Goal: Task Accomplishment & Management: Complete application form

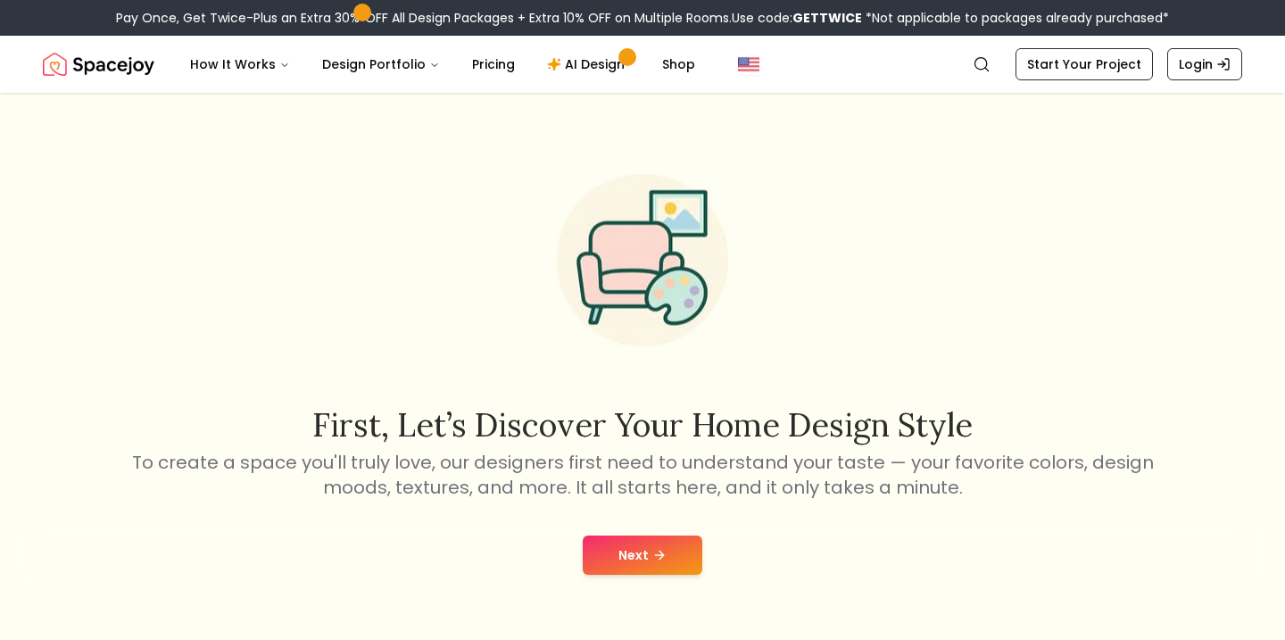
click at [642, 561] on button "Next" at bounding box center [643, 554] width 120 height 39
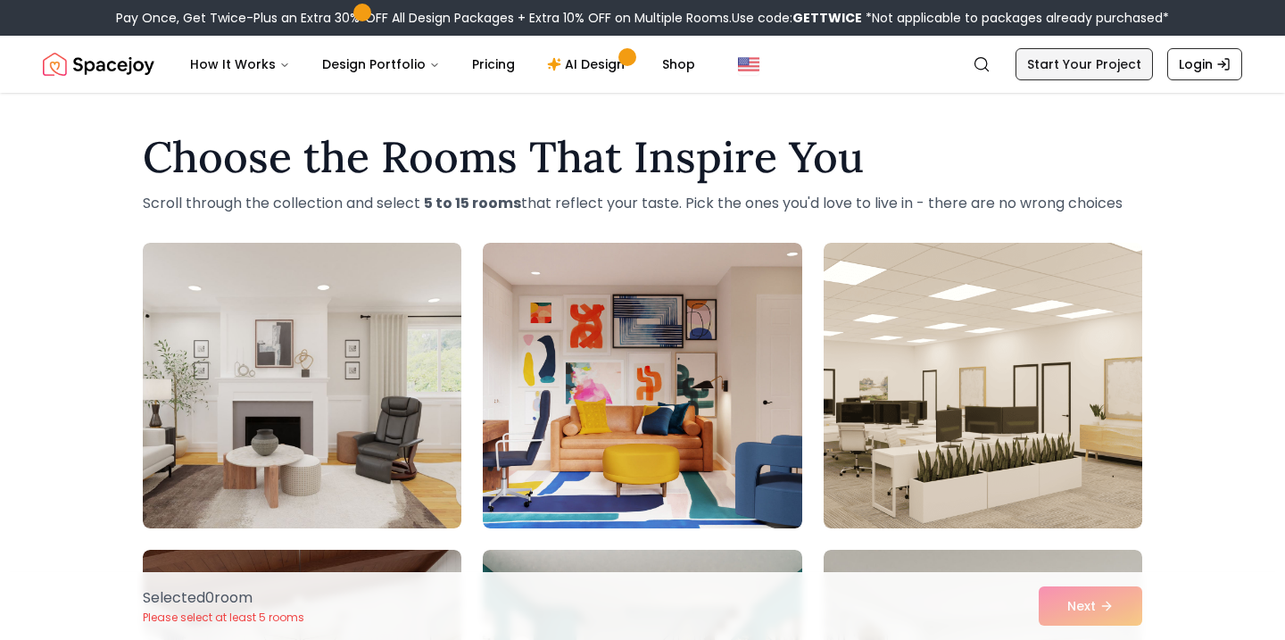
click at [1099, 63] on link "Start Your Project" at bounding box center [1084, 64] width 137 height 32
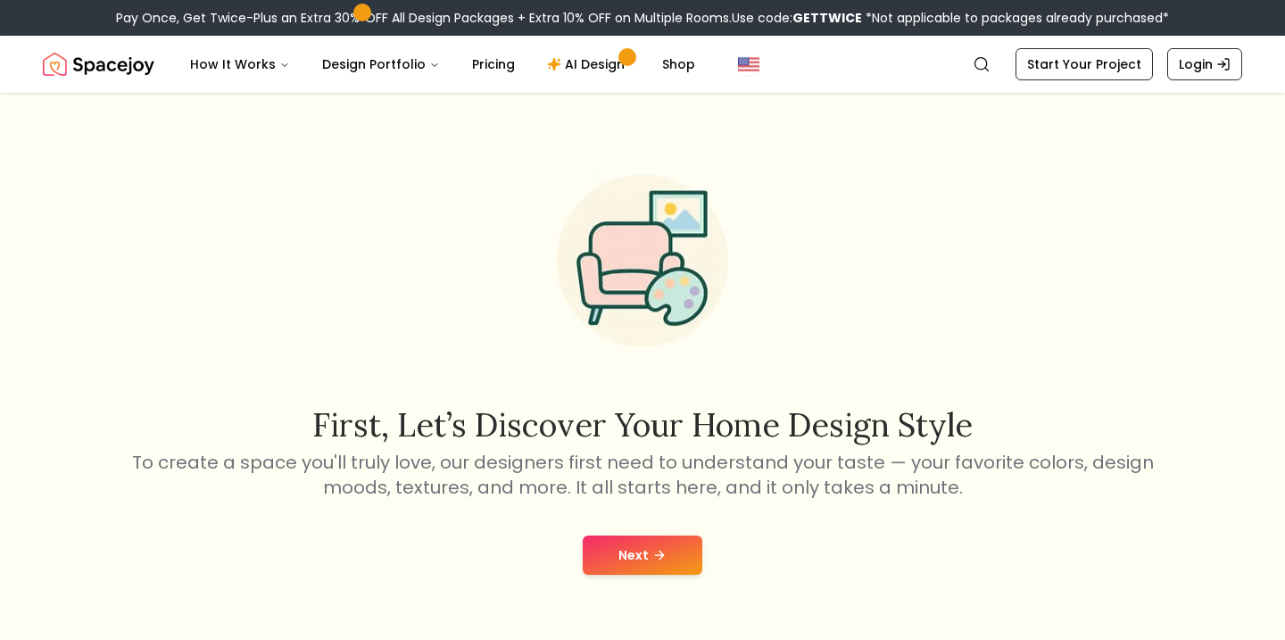
click at [662, 557] on icon at bounding box center [659, 555] width 14 height 14
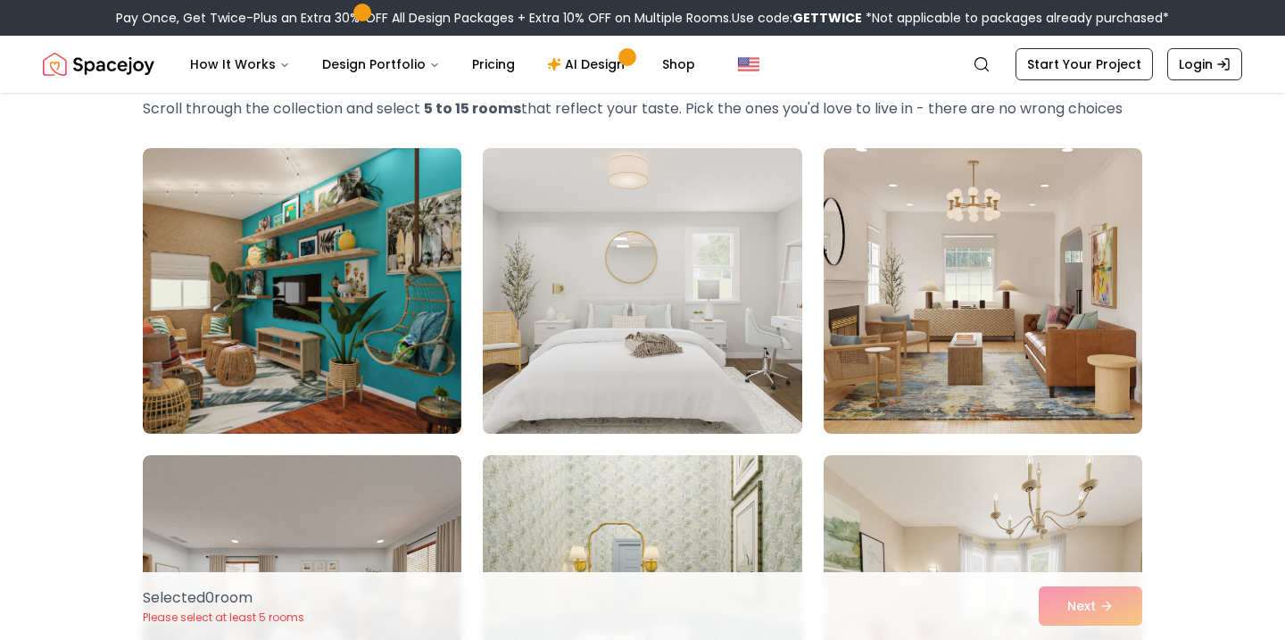
scroll to position [104, 0]
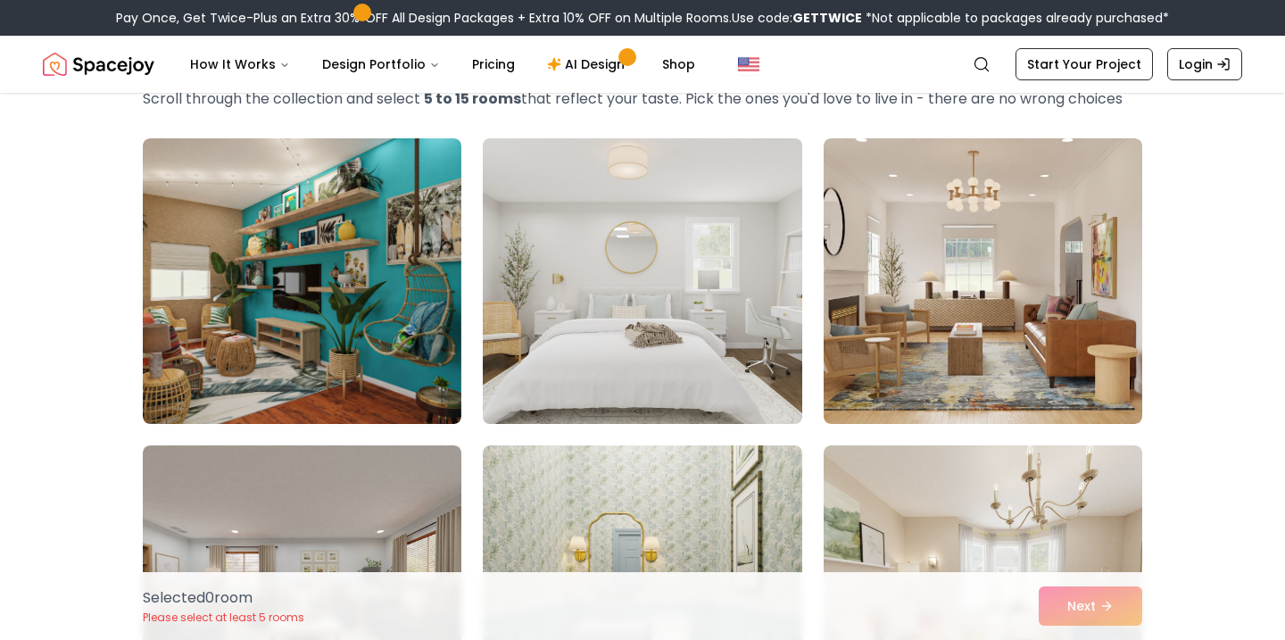
click at [722, 365] on img at bounding box center [642, 281] width 335 height 300
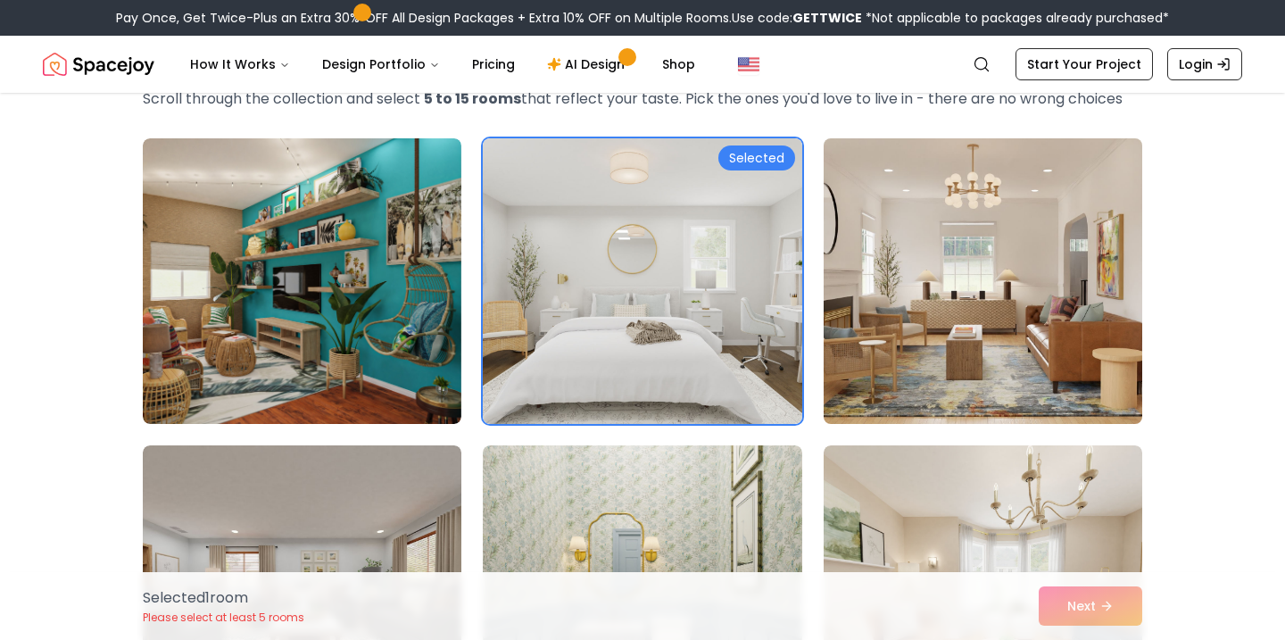
click at [866, 333] on img at bounding box center [983, 281] width 335 height 300
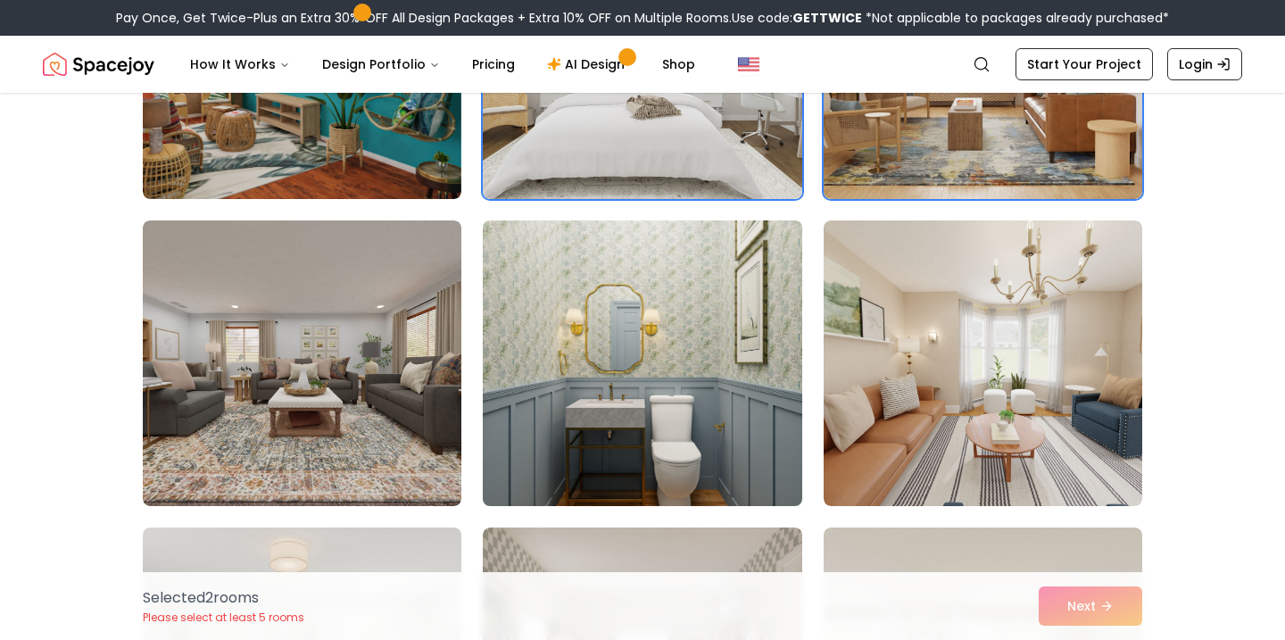
scroll to position [211, 0]
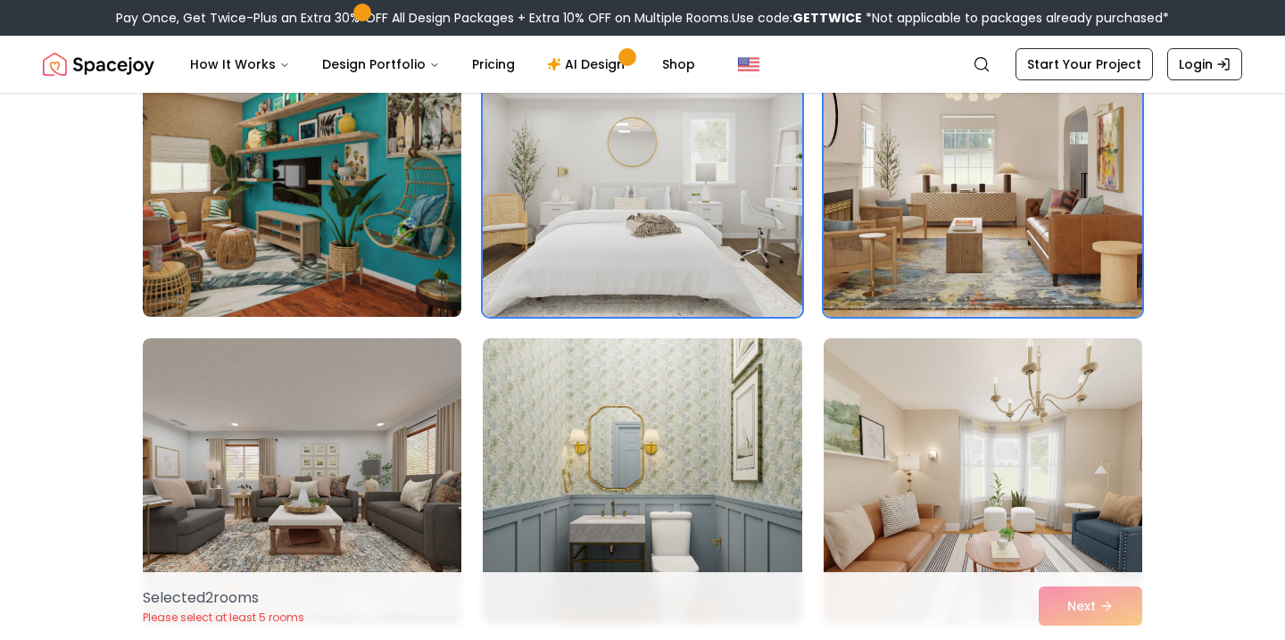
click at [941, 195] on img at bounding box center [983, 174] width 335 height 300
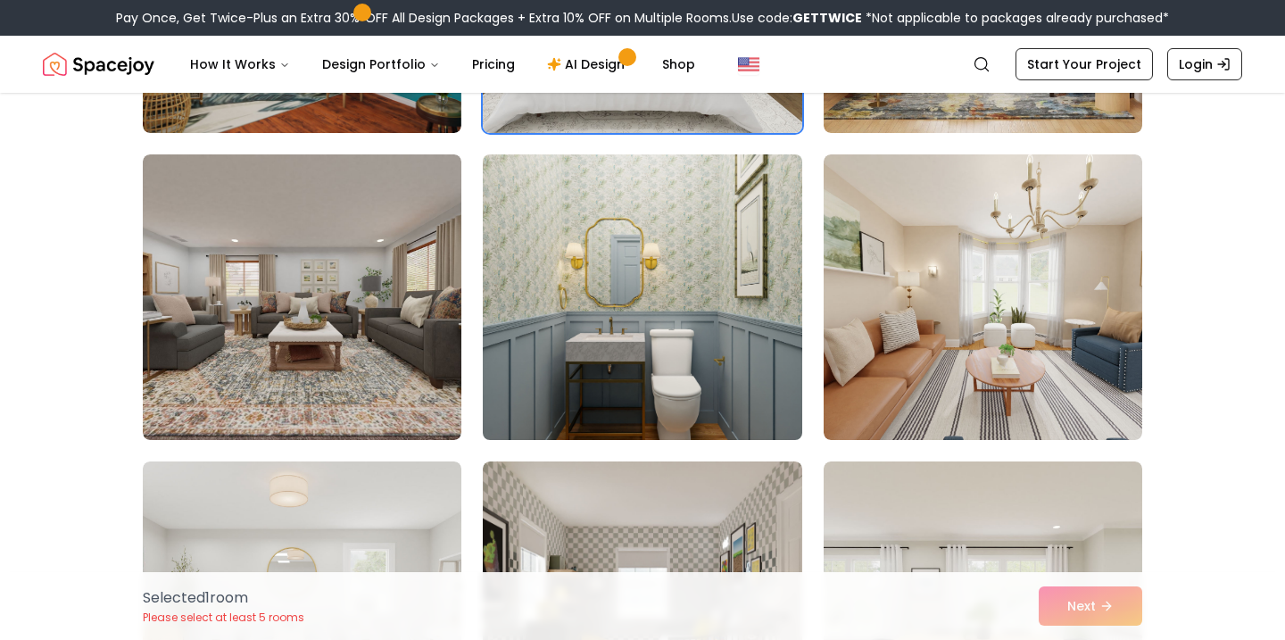
click at [725, 320] on img at bounding box center [642, 297] width 335 height 300
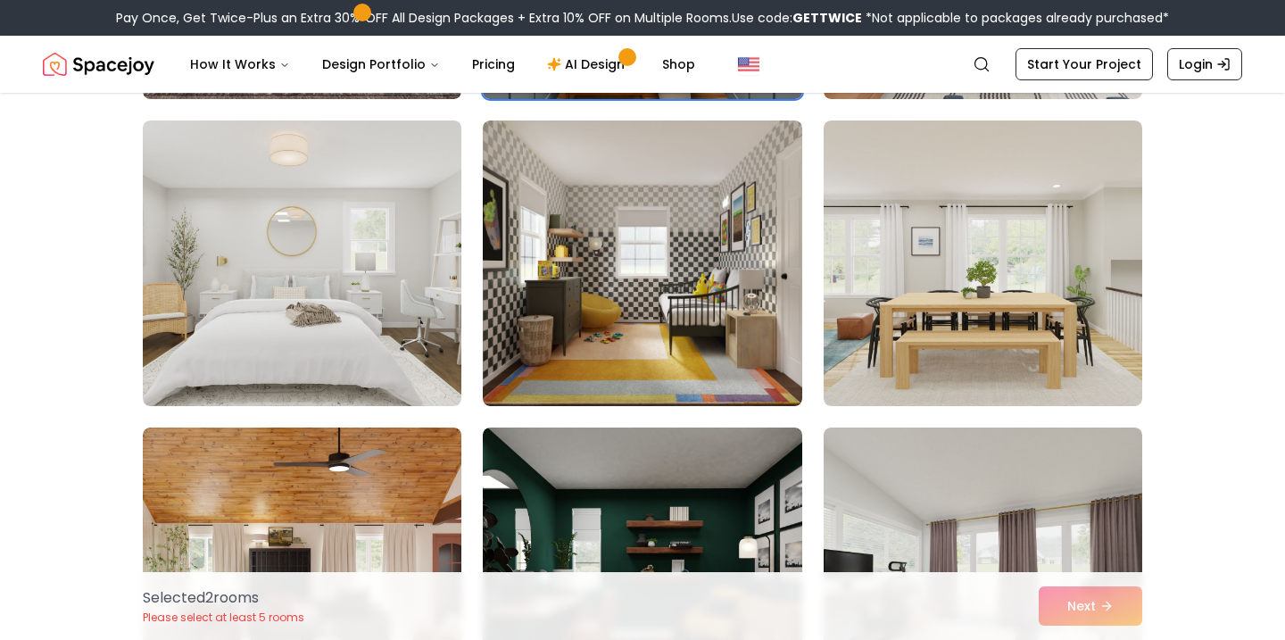
scroll to position [741, 0]
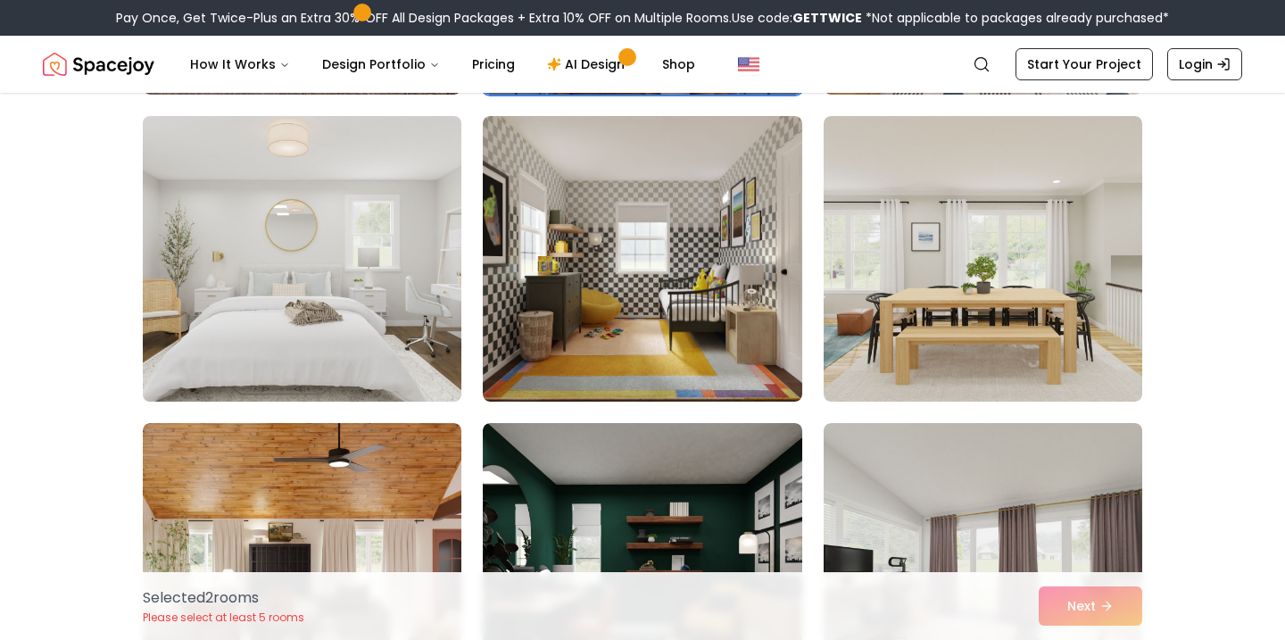
click at [435, 299] on img at bounding box center [302, 259] width 335 height 300
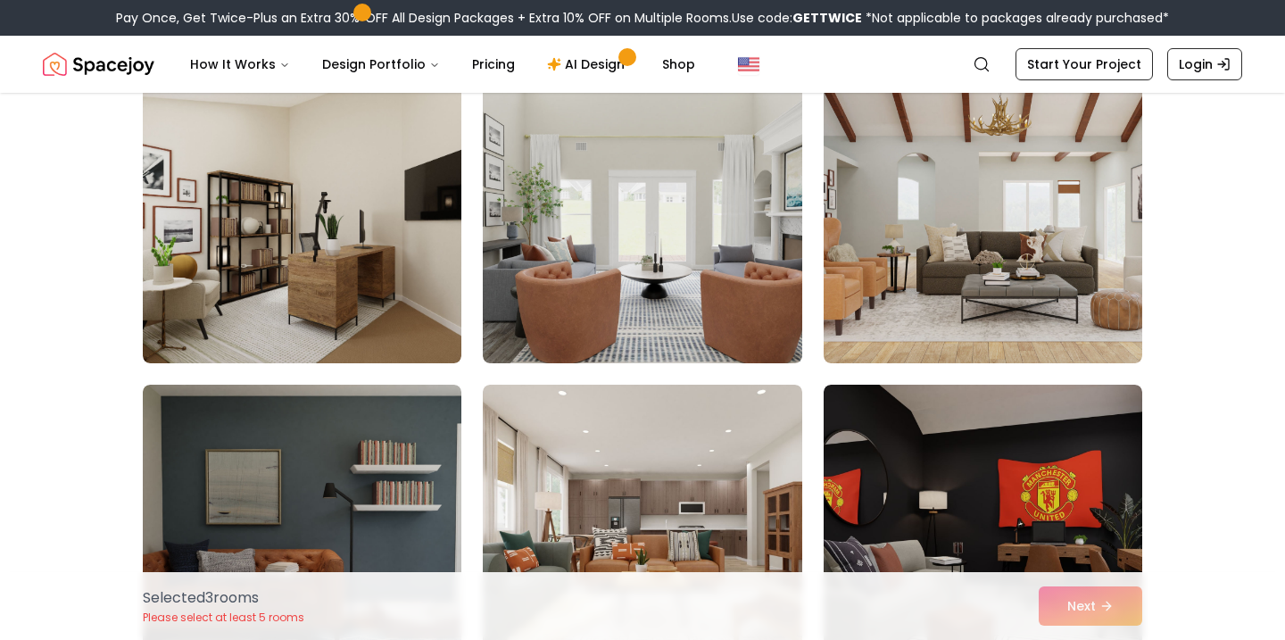
scroll to position [1707, 0]
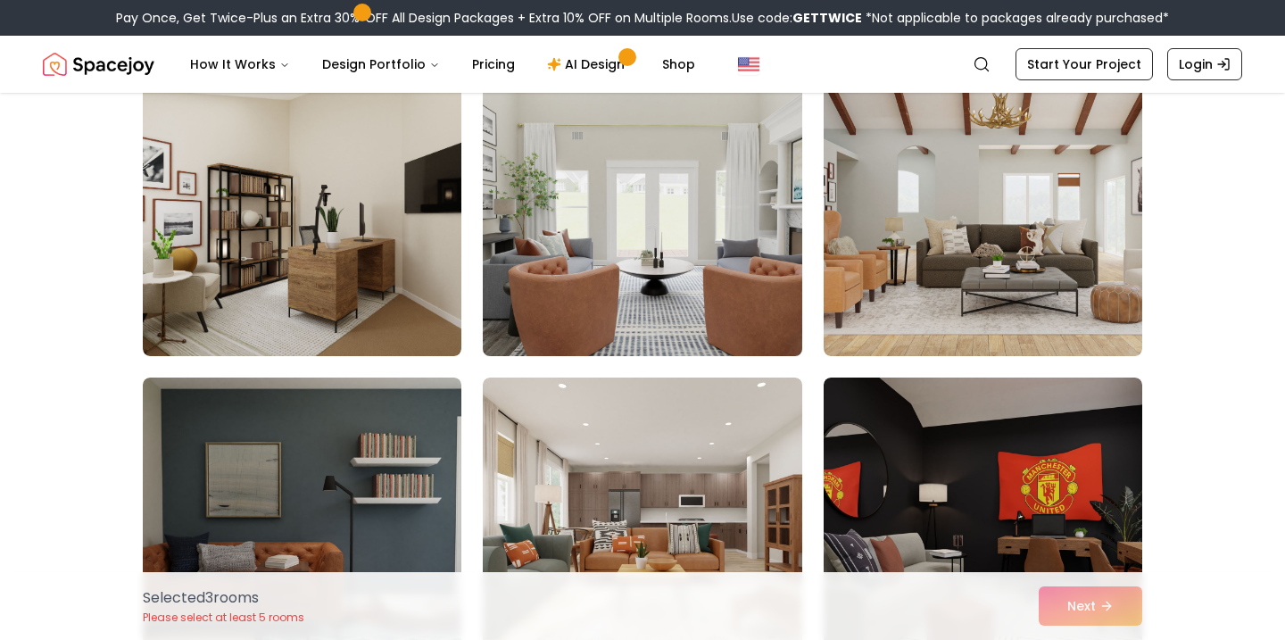
click at [643, 297] on img at bounding box center [642, 213] width 335 height 300
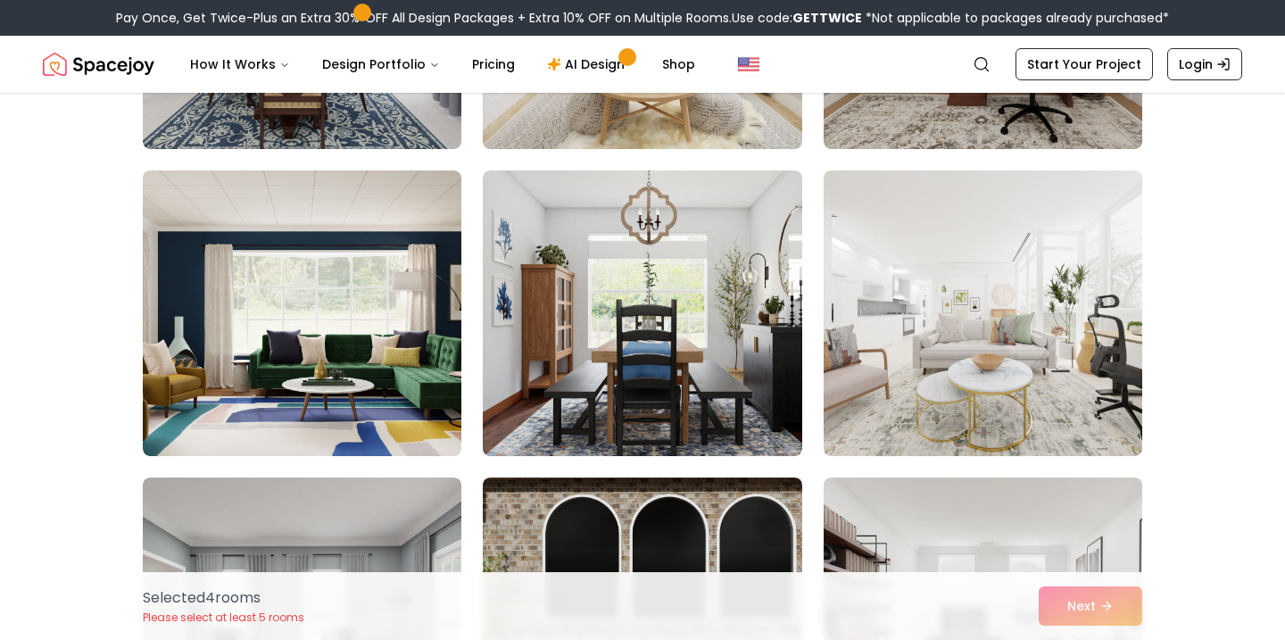
scroll to position [2541, 0]
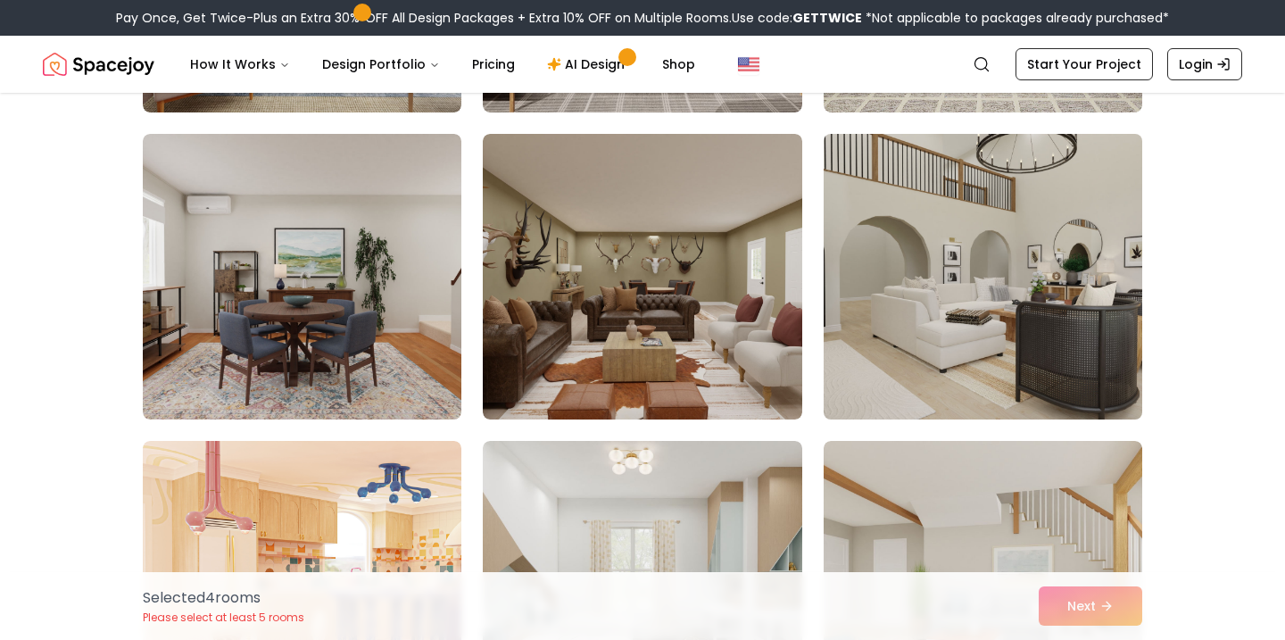
click at [1048, 313] on img at bounding box center [983, 277] width 335 height 300
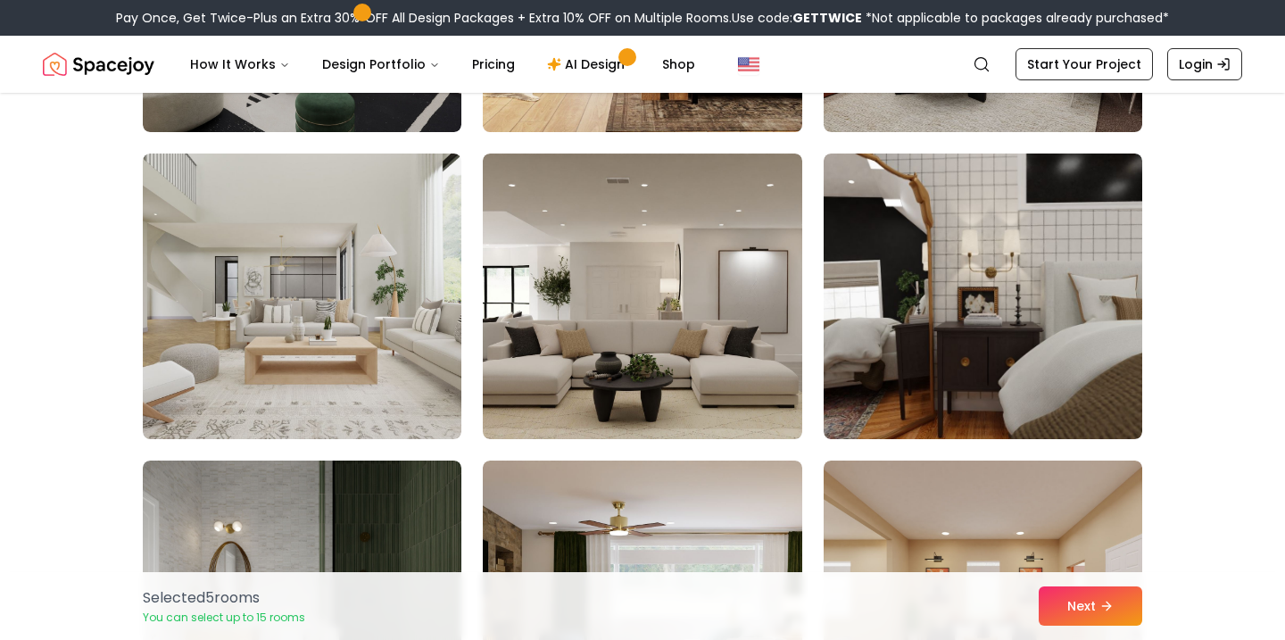
scroll to position [4540, 0]
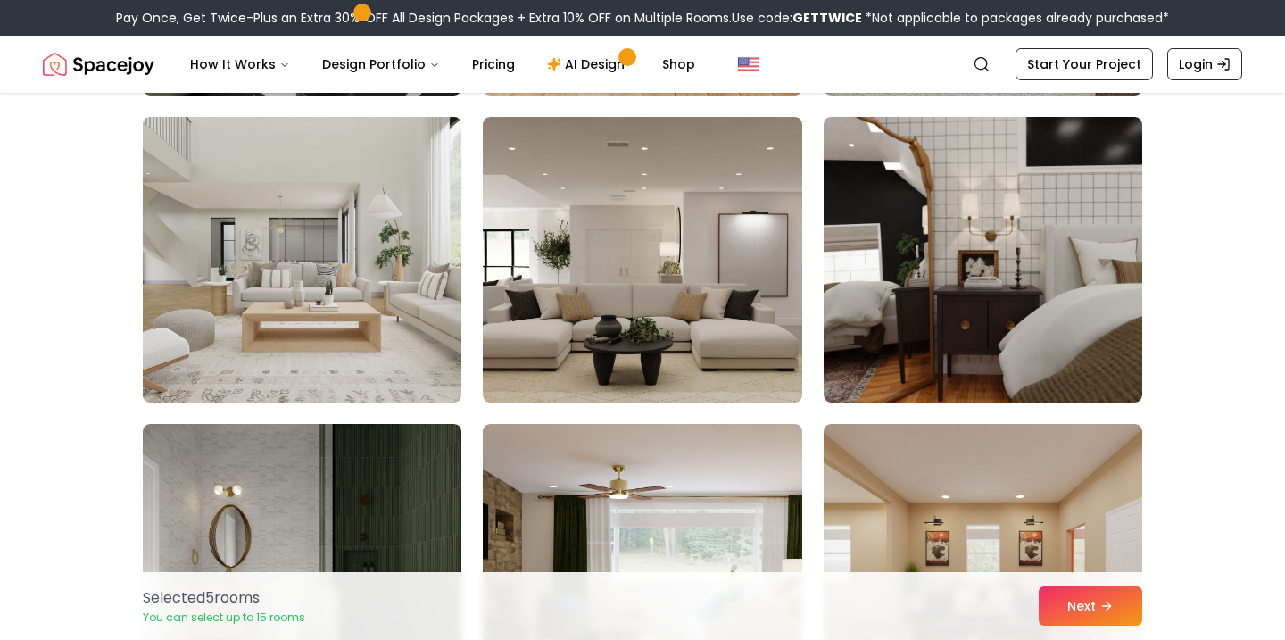
click at [379, 296] on img at bounding box center [302, 260] width 335 height 300
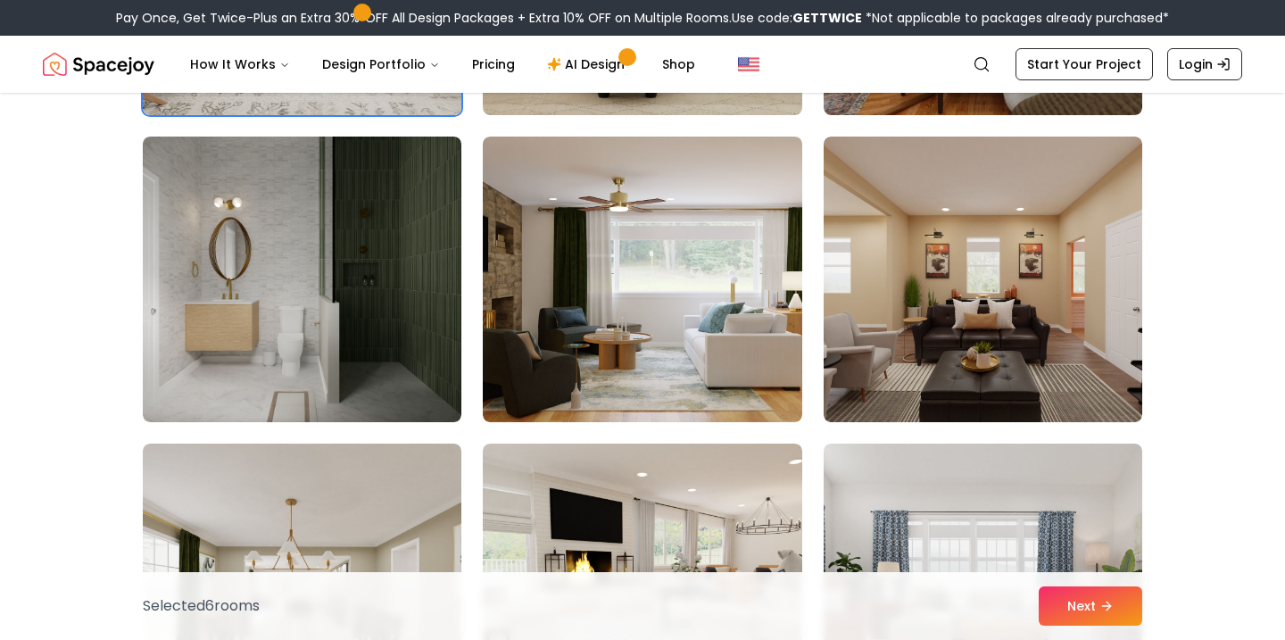
scroll to position [4719, 0]
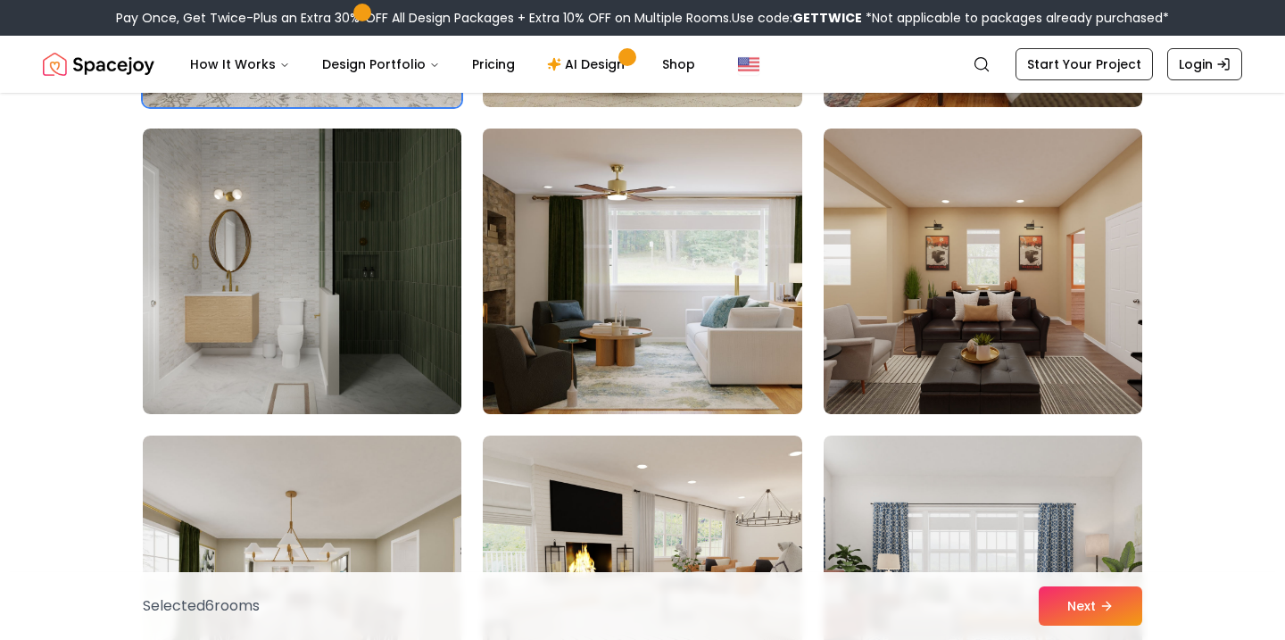
click at [642, 268] on img at bounding box center [642, 271] width 335 height 300
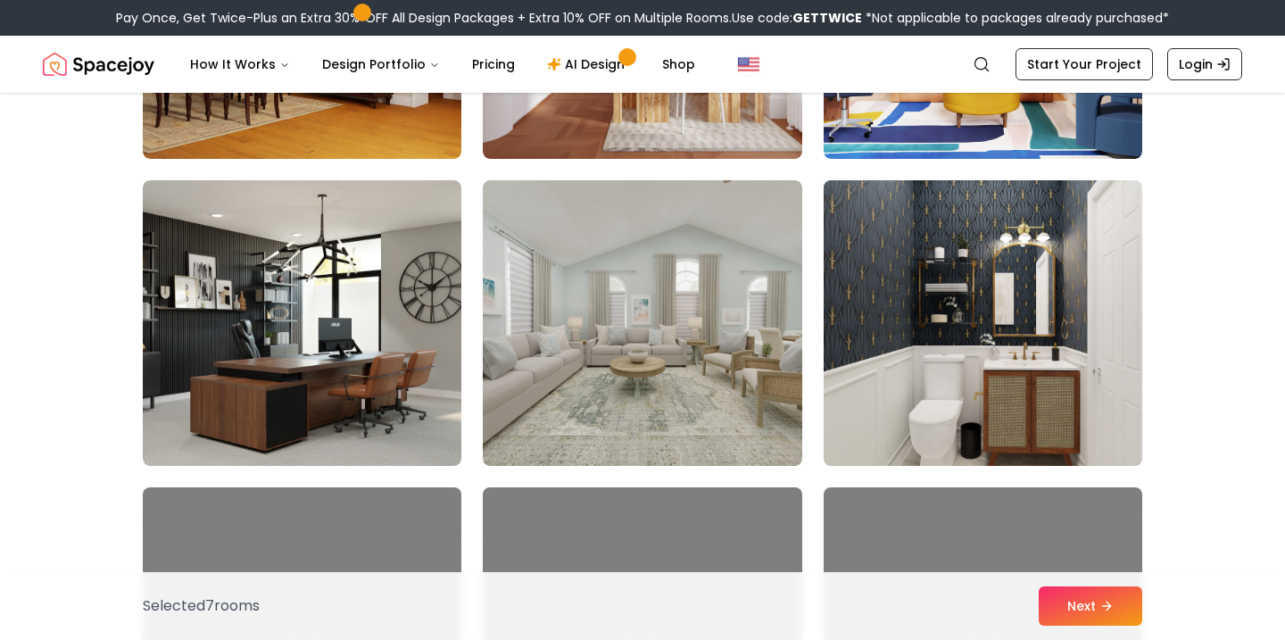
scroll to position [5899, 0]
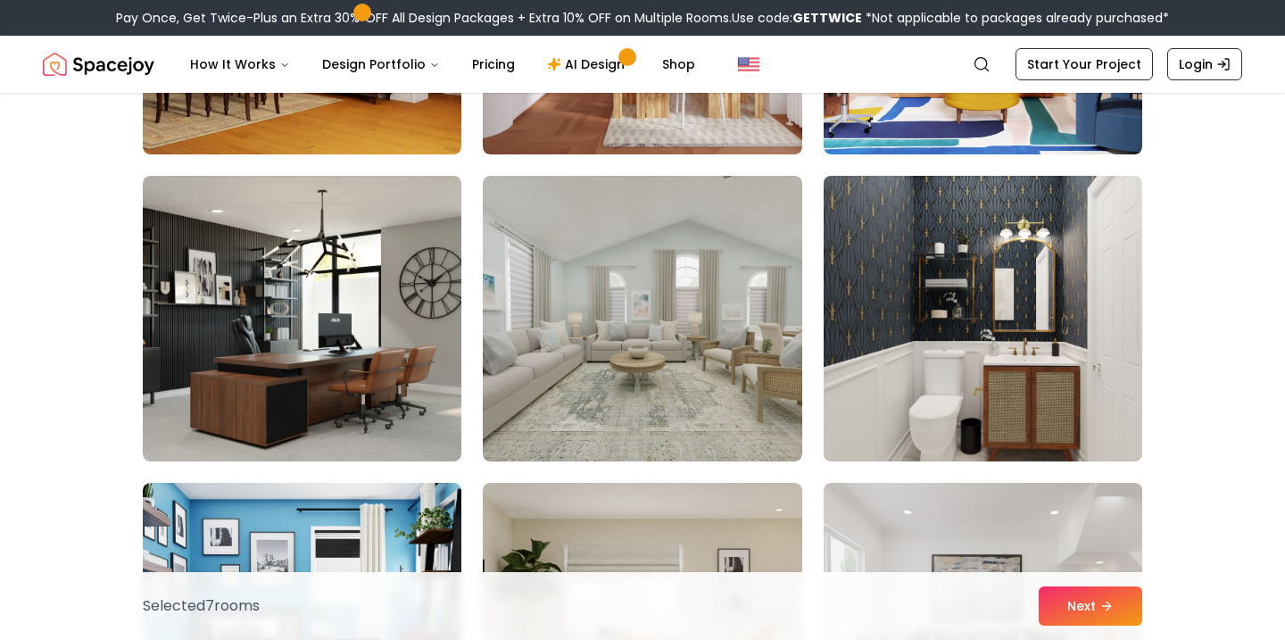
click at [919, 423] on img at bounding box center [983, 319] width 335 height 300
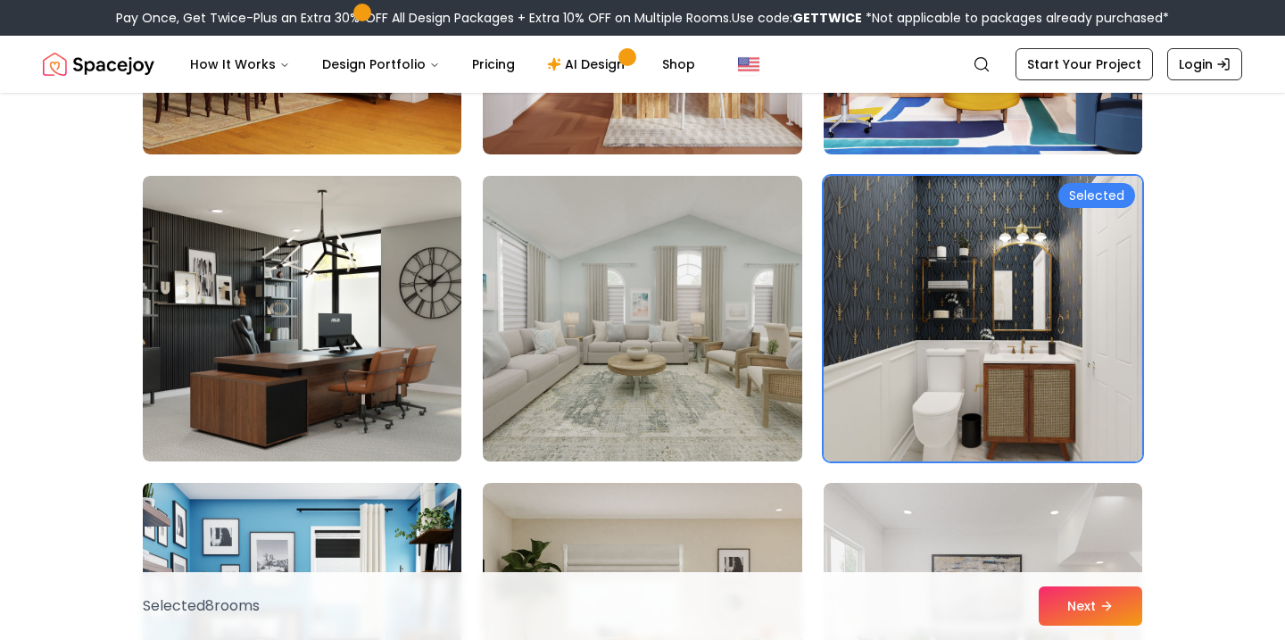
click at [692, 388] on img at bounding box center [642, 319] width 335 height 300
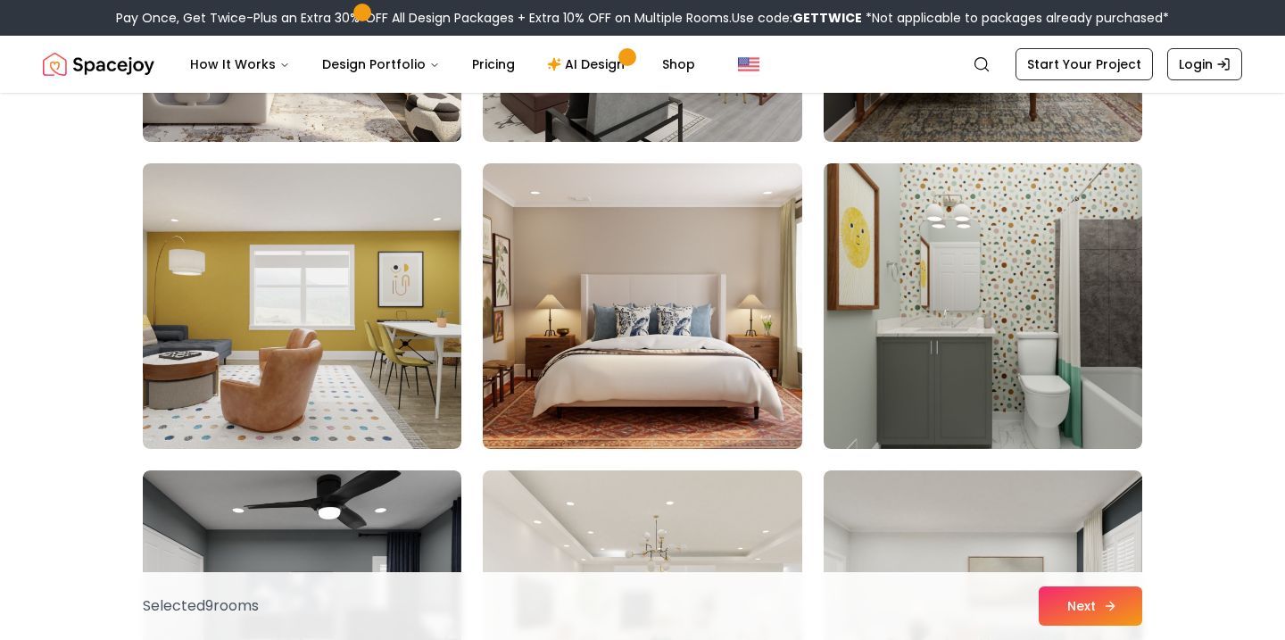
click at [1116, 607] on icon at bounding box center [1110, 606] width 14 height 14
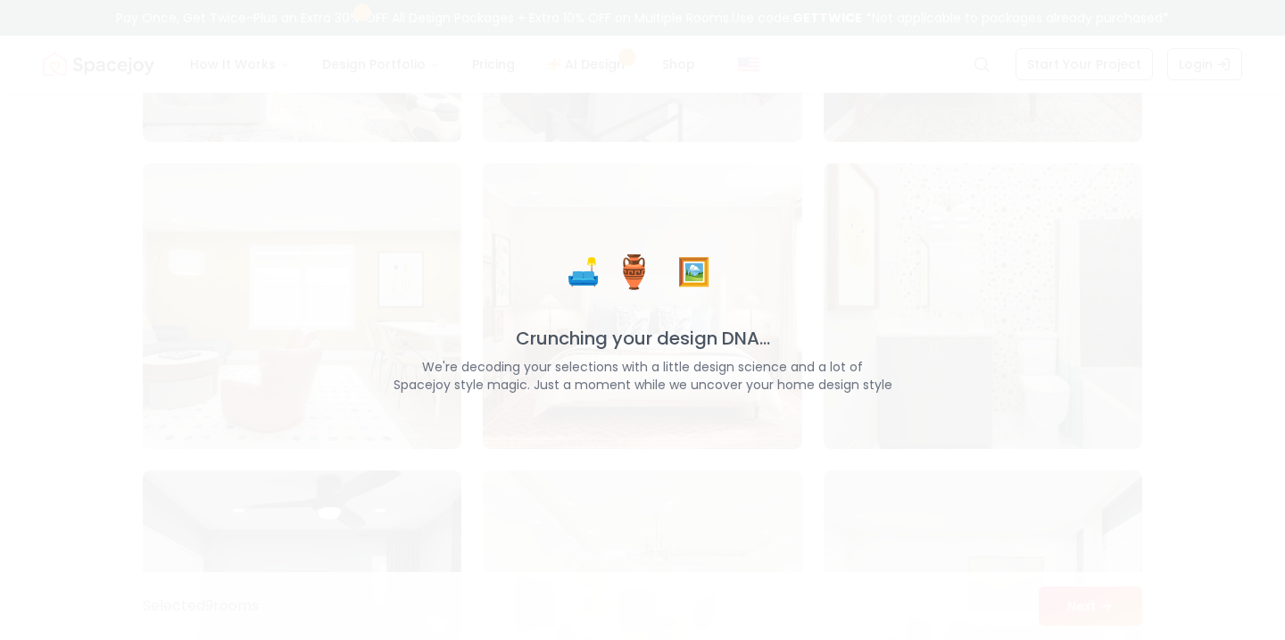
scroll to position [7754, 0]
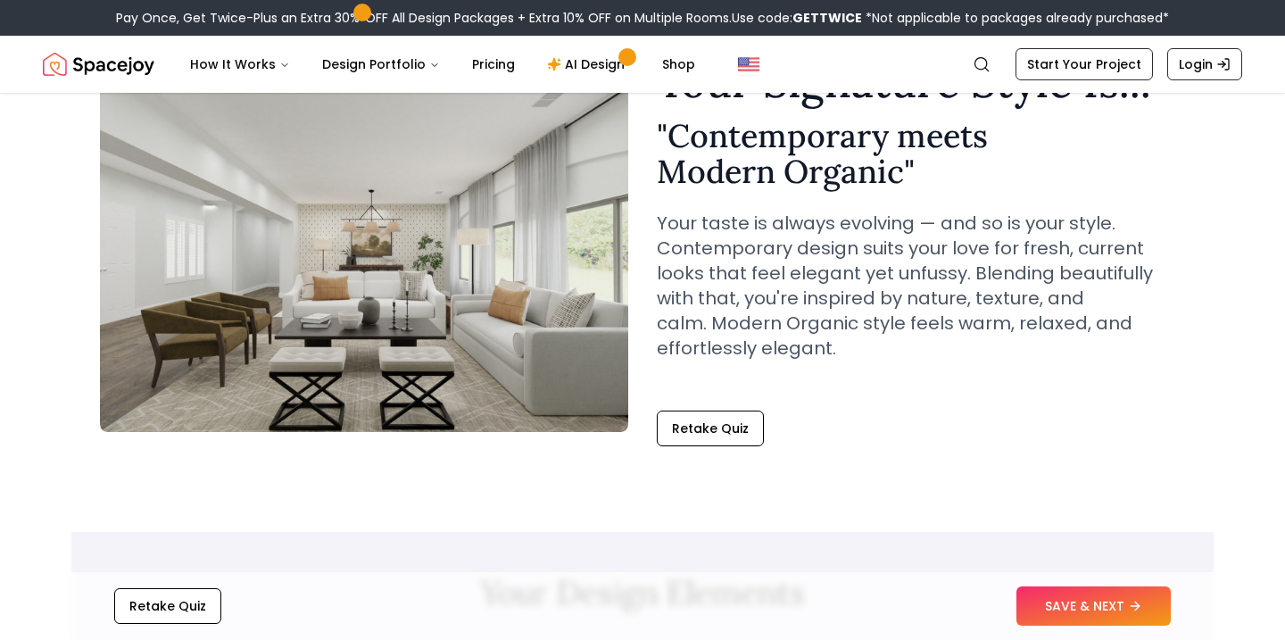
scroll to position [137, 0]
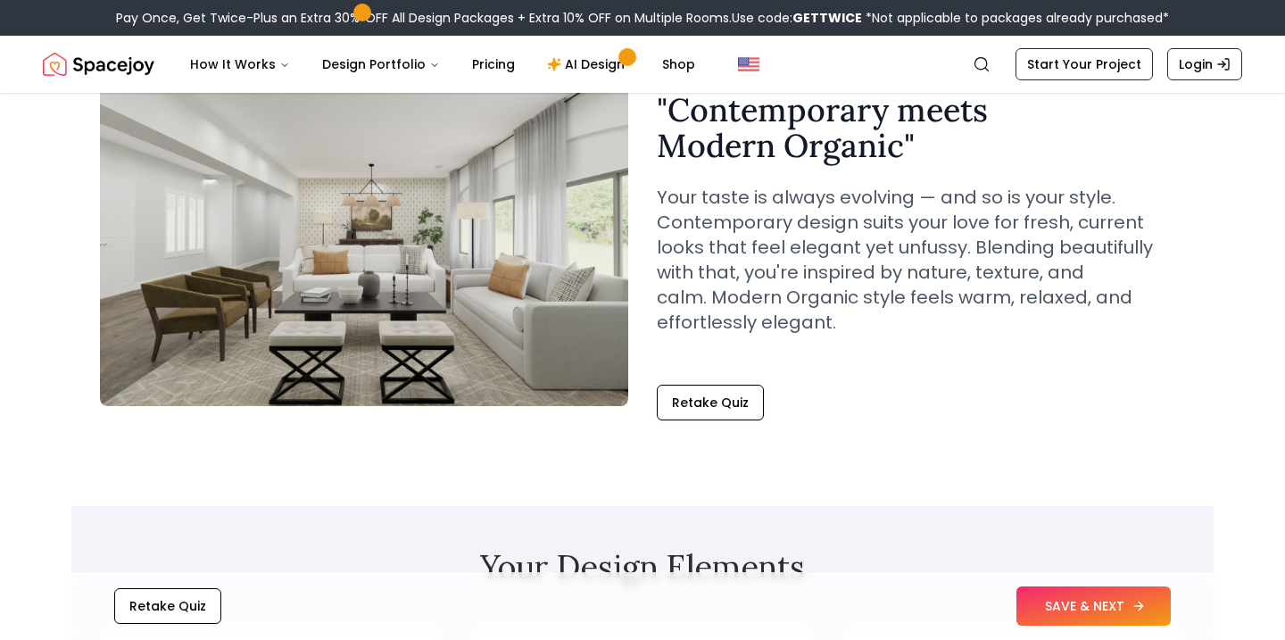
click at [1061, 604] on button "SAVE & NEXT" at bounding box center [1093, 605] width 154 height 39
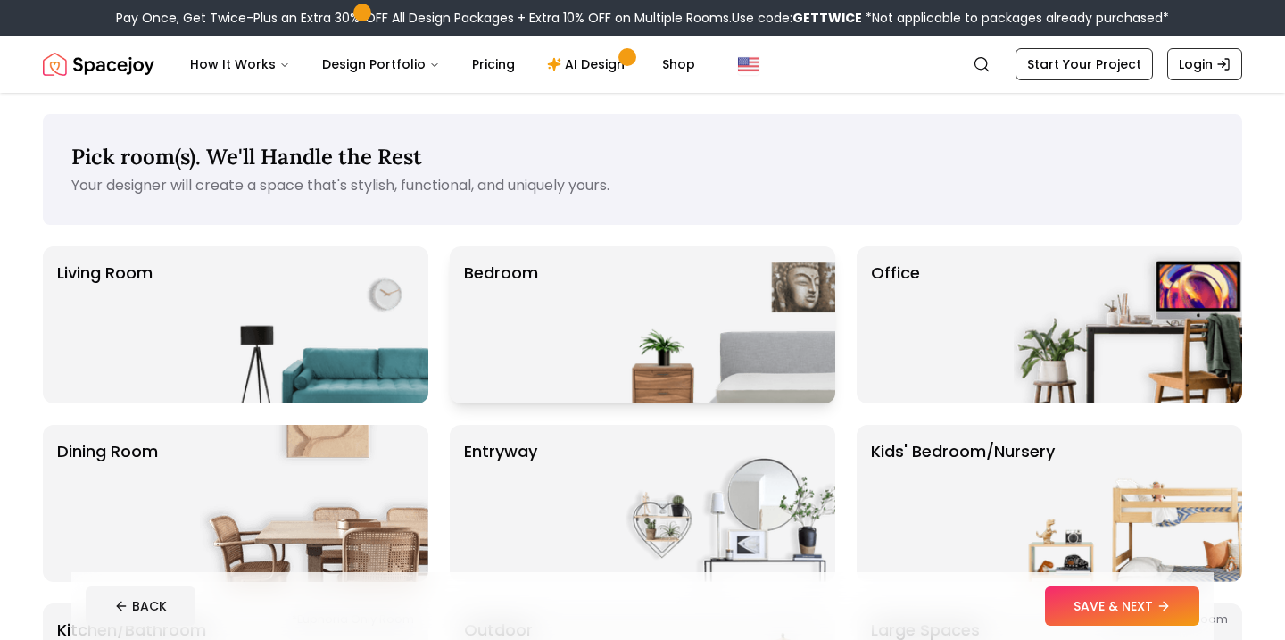
click at [652, 367] on img at bounding box center [721, 324] width 228 height 157
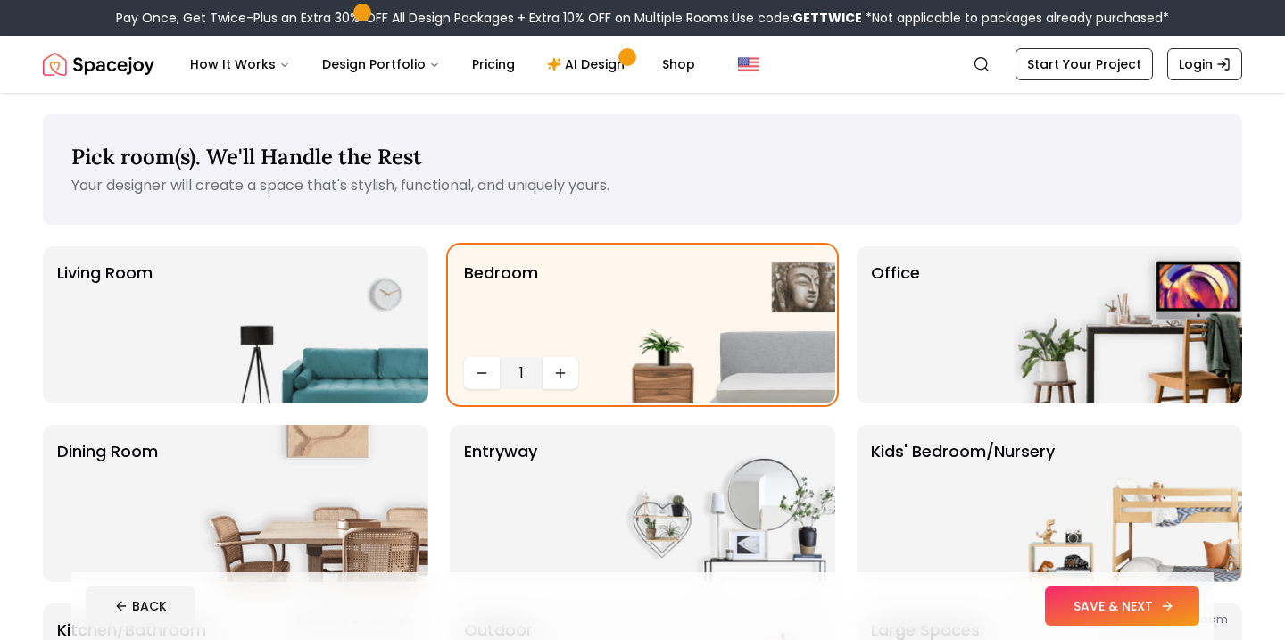
click at [1097, 601] on button "SAVE & NEXT" at bounding box center [1122, 605] width 154 height 39
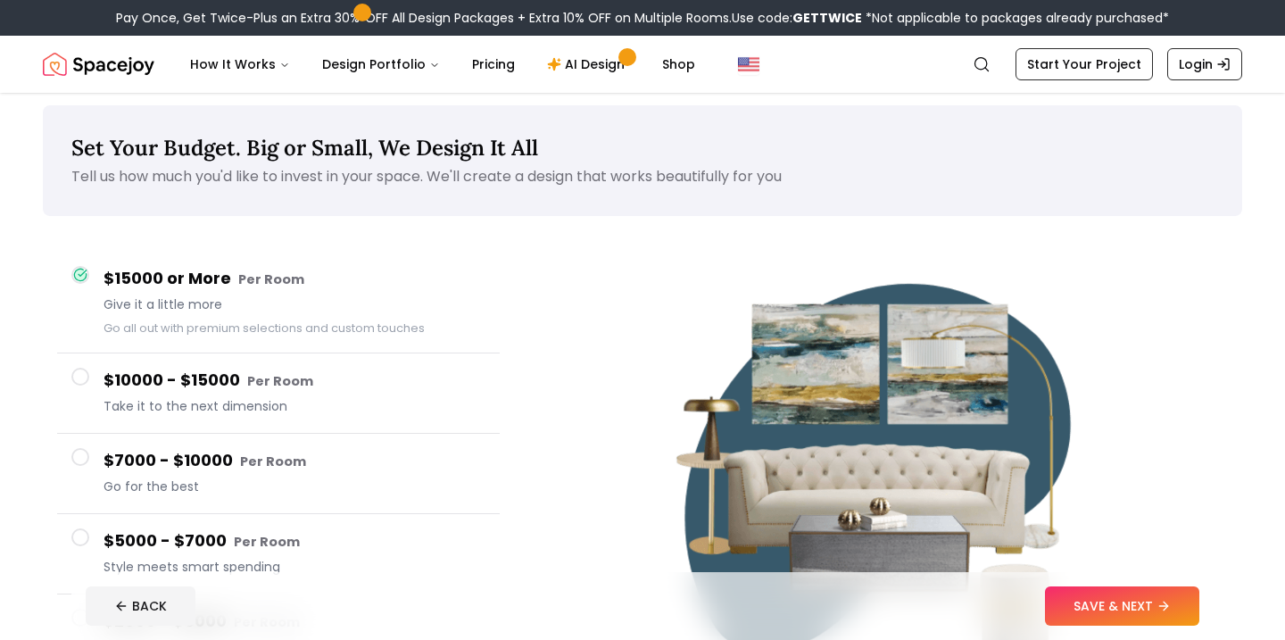
scroll to position [5, 0]
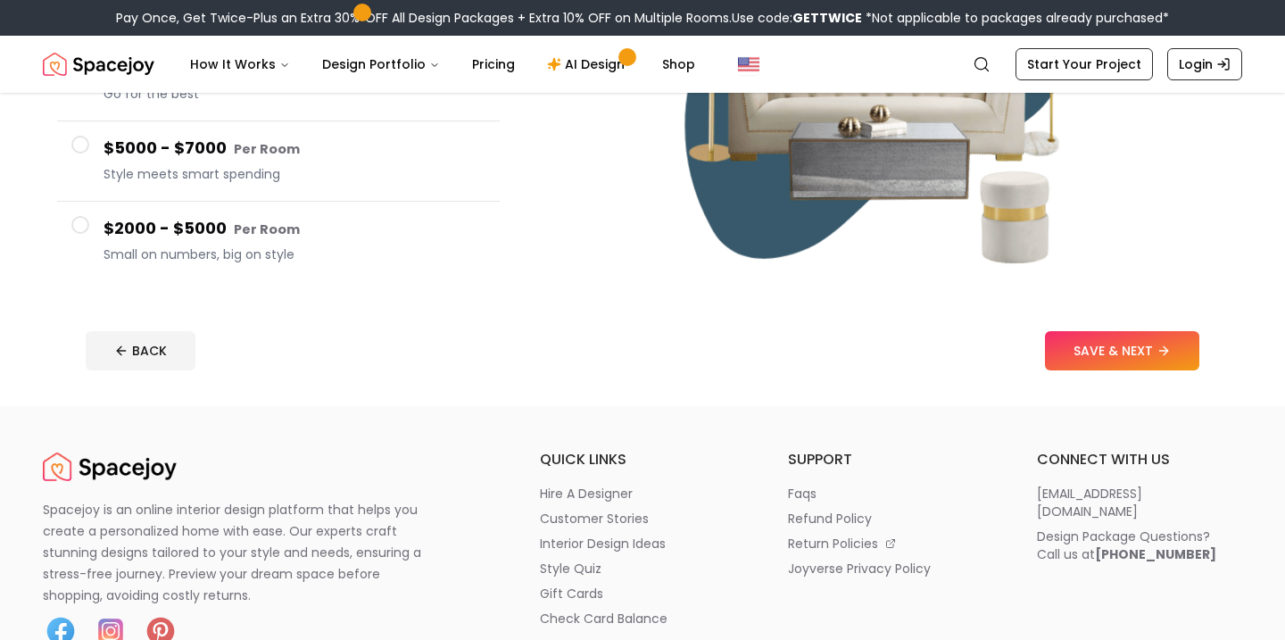
click at [203, 244] on div "$2000 - $5000 Per Room Small on numbers, big on style" at bounding box center [295, 241] width 382 height 51
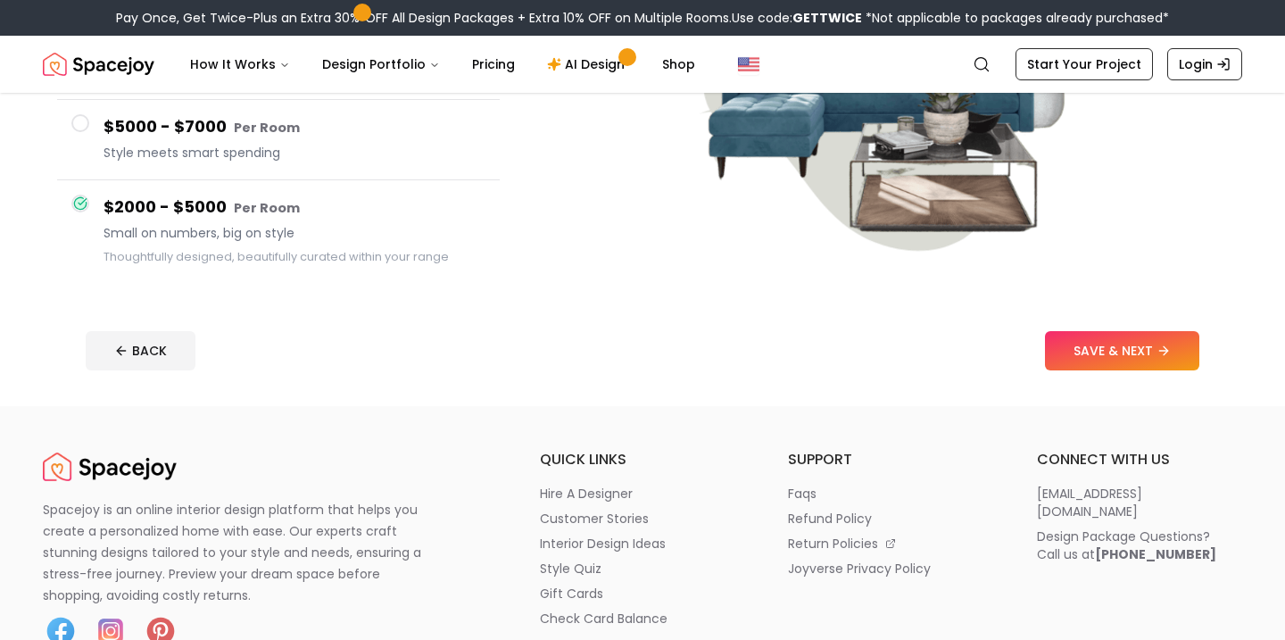
scroll to position [380, 0]
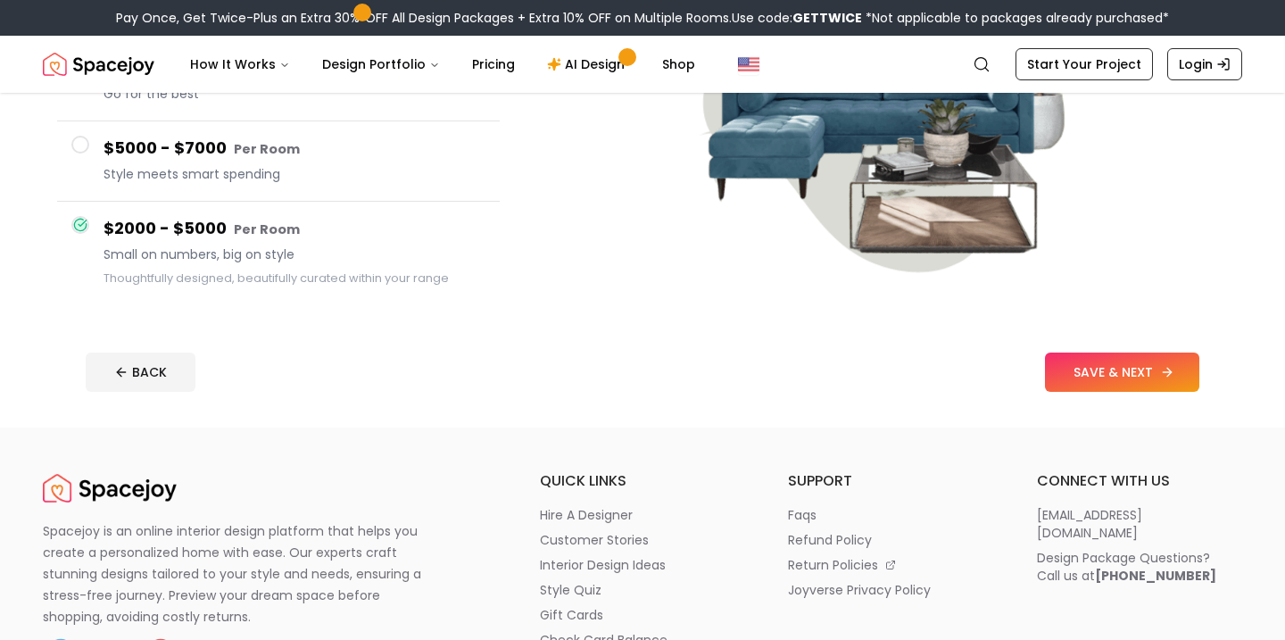
click at [1099, 374] on button "SAVE & NEXT" at bounding box center [1122, 371] width 154 height 39
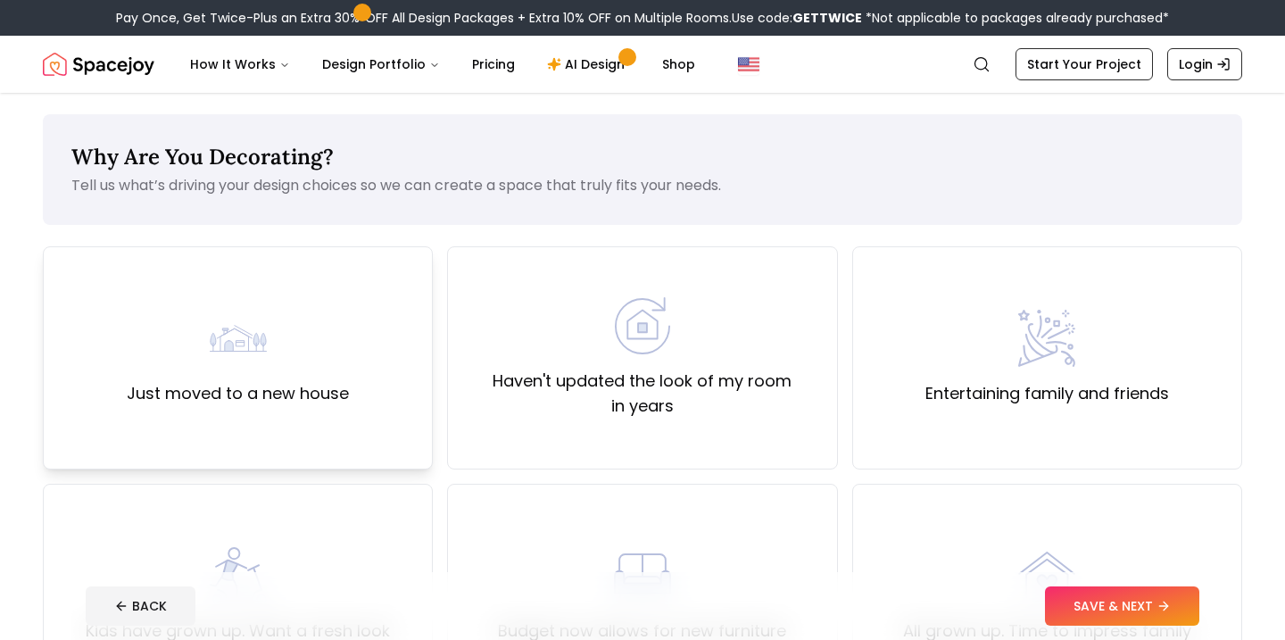
click at [336, 412] on div "Just moved to a new house" at bounding box center [238, 357] width 390 height 223
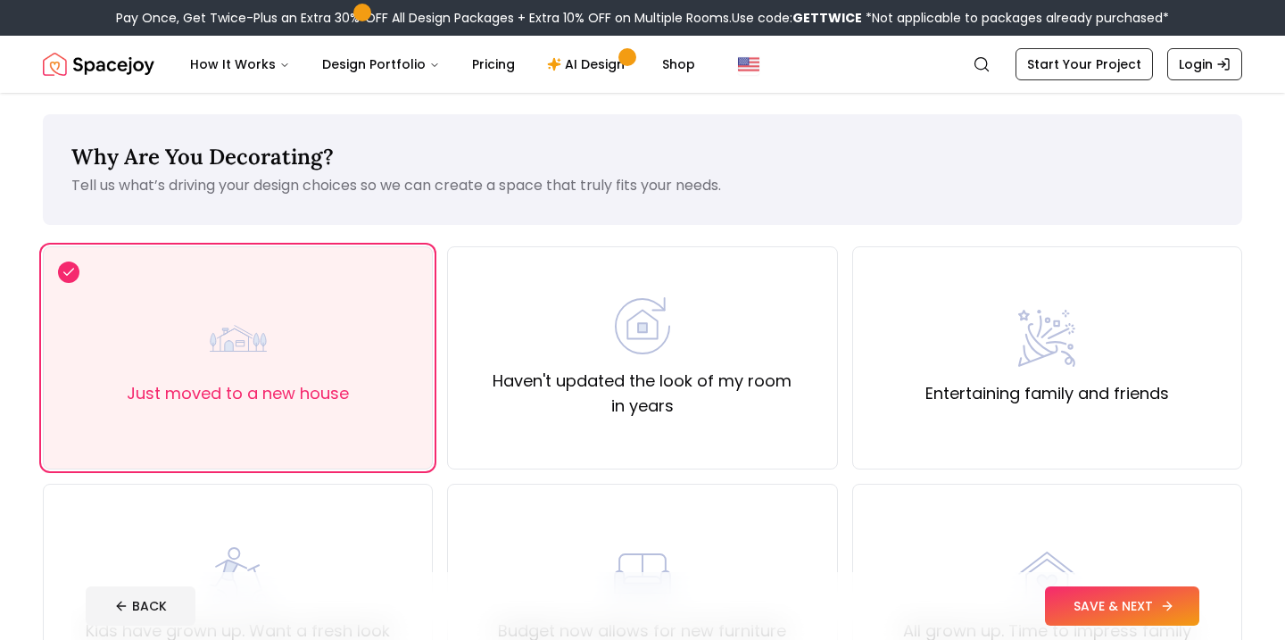
click at [1060, 614] on button "SAVE & NEXT" at bounding box center [1122, 605] width 154 height 39
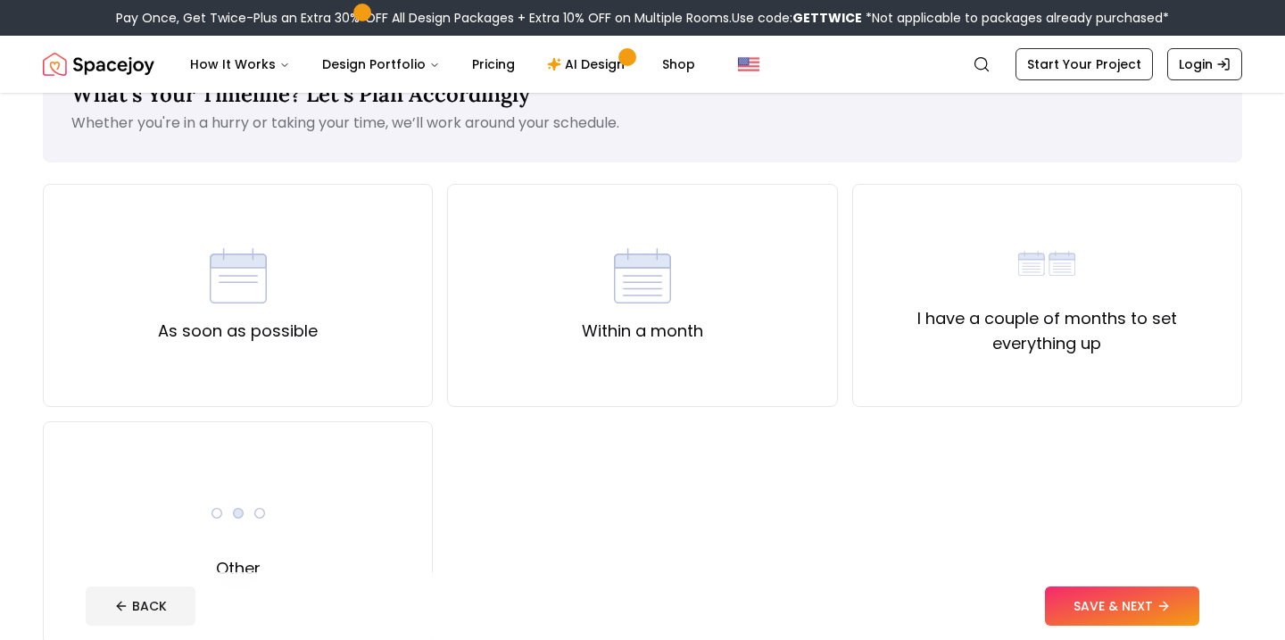
scroll to position [66, 0]
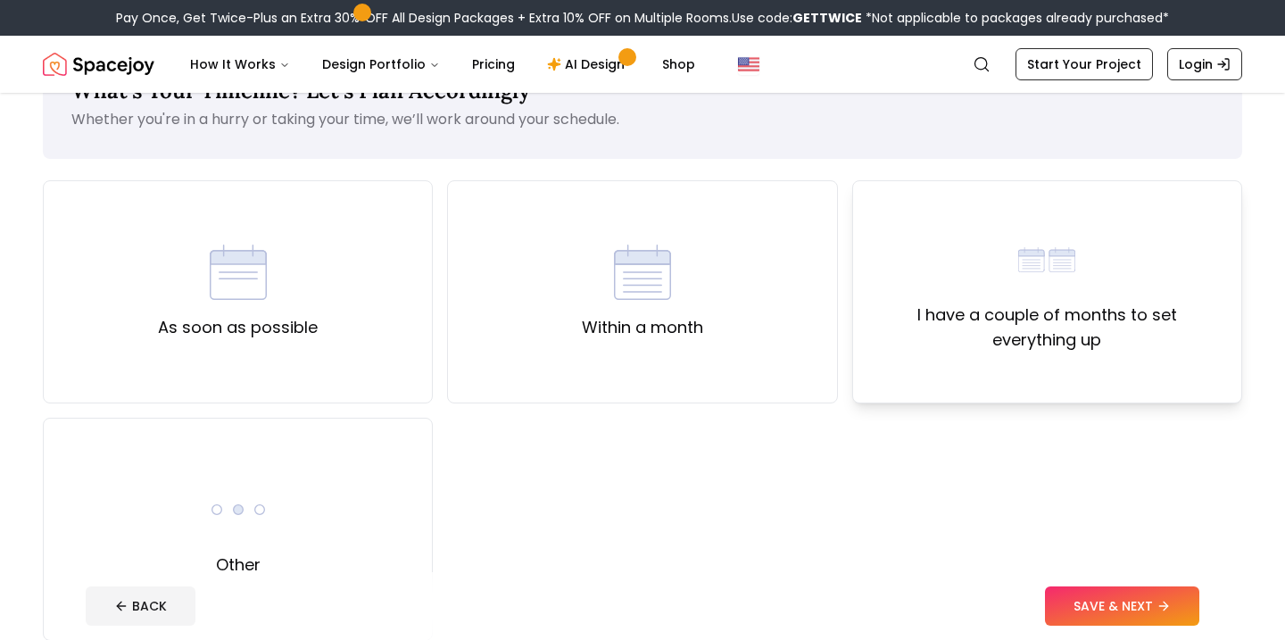
click at [974, 374] on div "I have a couple of months to set everything up" at bounding box center [1047, 291] width 390 height 223
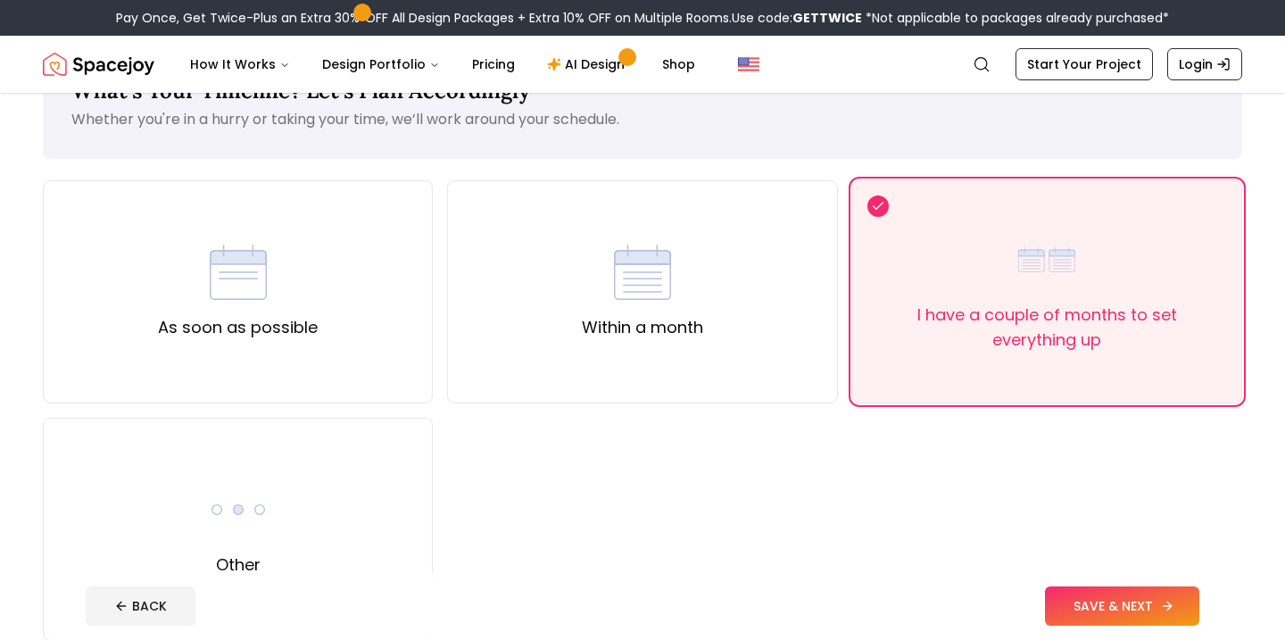
click at [1154, 592] on button "SAVE & NEXT" at bounding box center [1122, 605] width 154 height 39
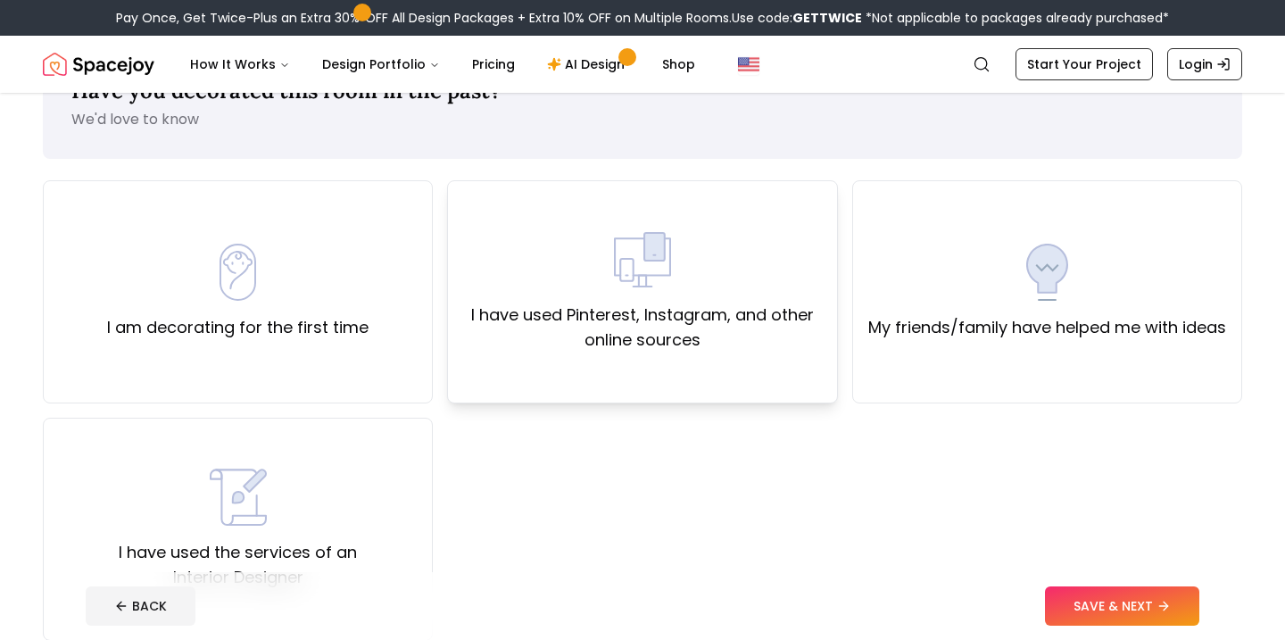
click at [686, 351] on label "I have used Pinterest, Instagram, and other online sources" at bounding box center [642, 328] width 360 height 50
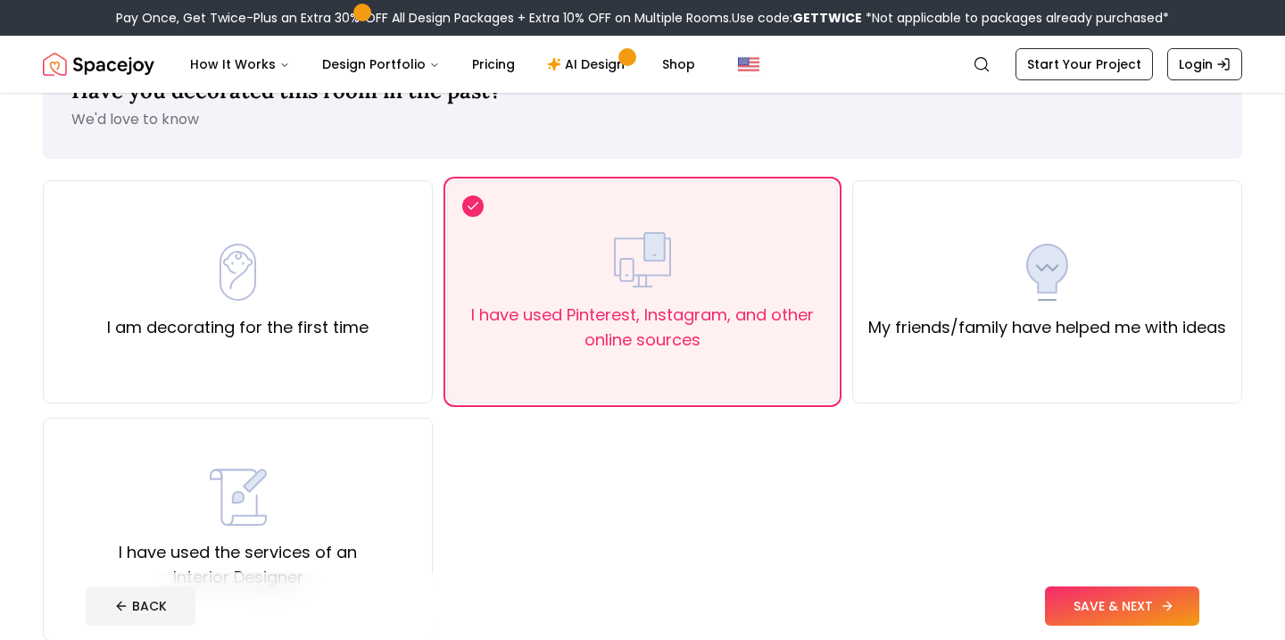
click at [1084, 592] on button "SAVE & NEXT" at bounding box center [1122, 605] width 154 height 39
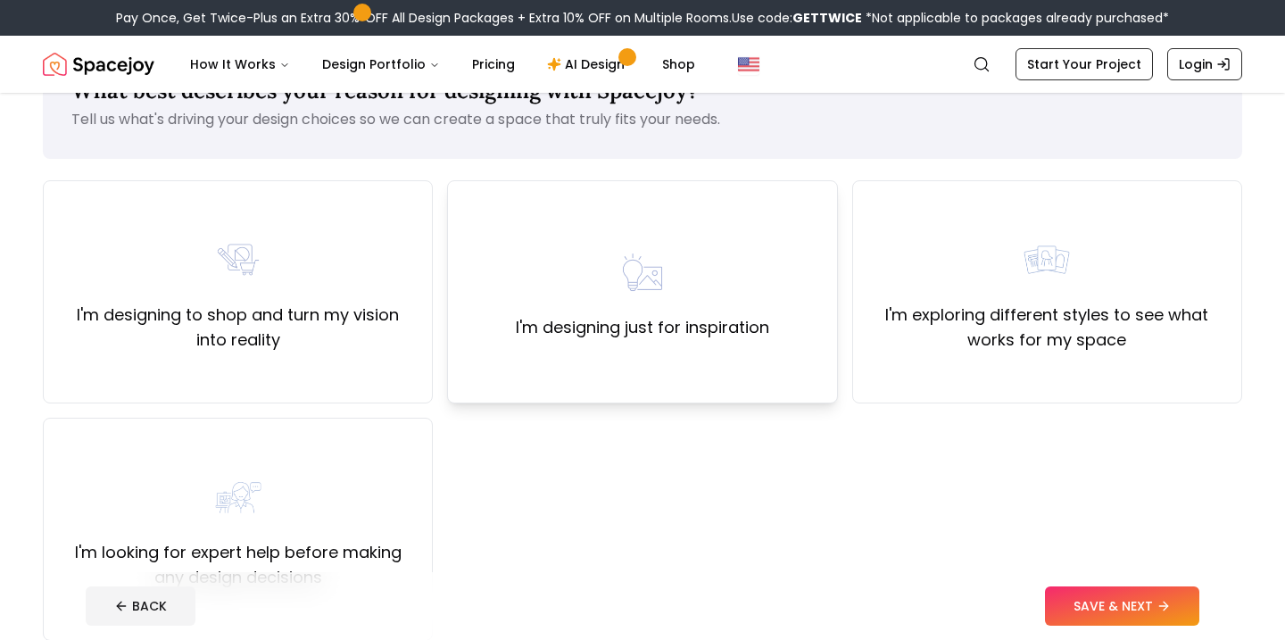
click at [763, 369] on div "I'm designing just for inspiration" at bounding box center [642, 291] width 390 height 223
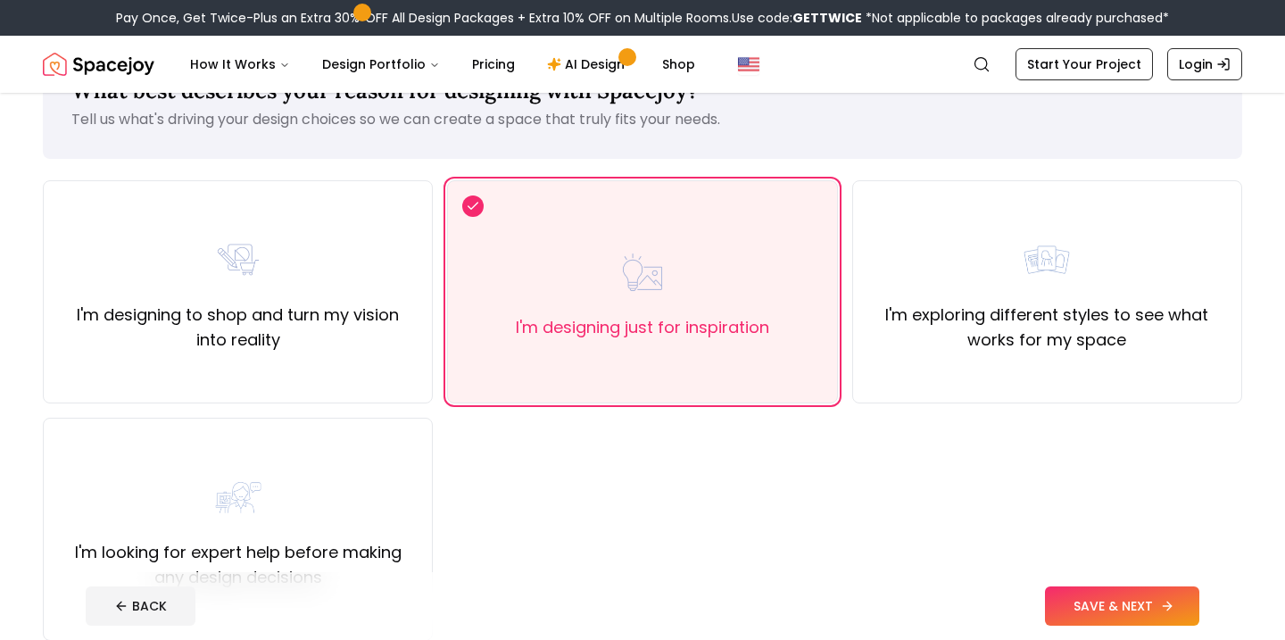
click at [1091, 593] on button "SAVE & NEXT" at bounding box center [1122, 605] width 154 height 39
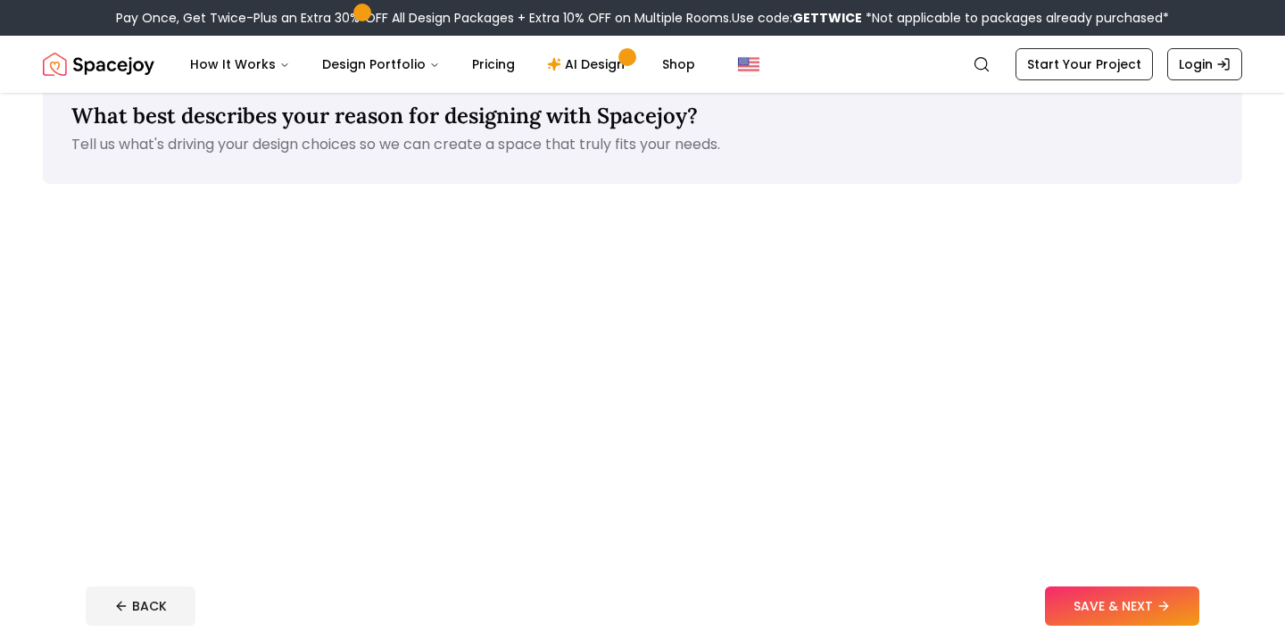
scroll to position [66, 0]
